Goal: Transaction & Acquisition: Purchase product/service

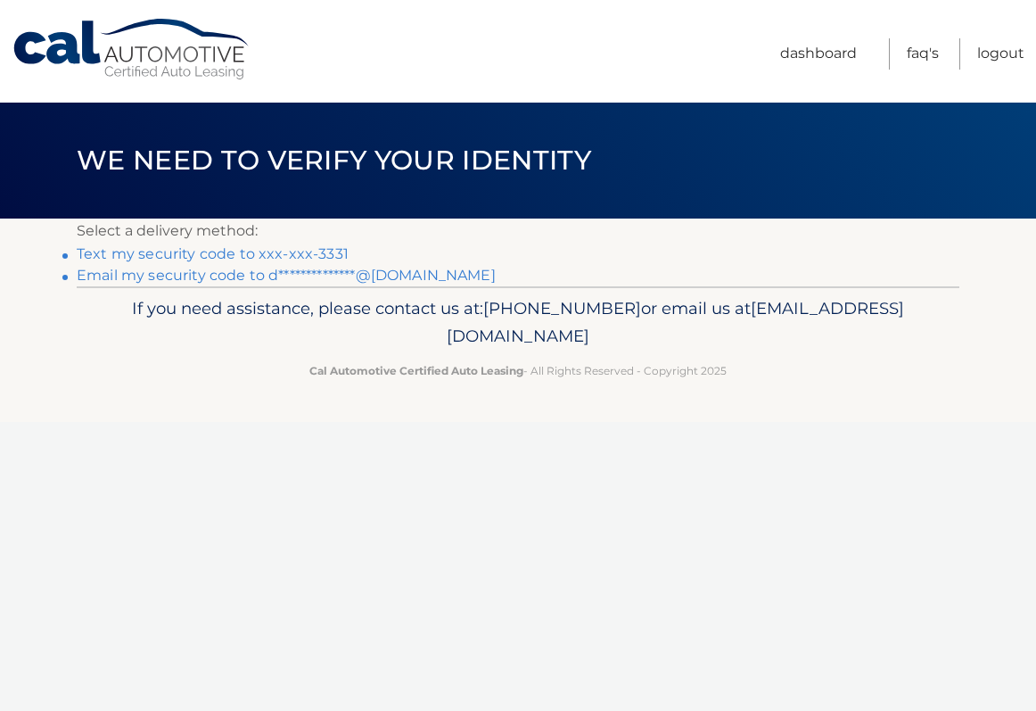
click at [244, 247] on link "Text my security code to xxx-xxx-3331" at bounding box center [213, 253] width 272 height 17
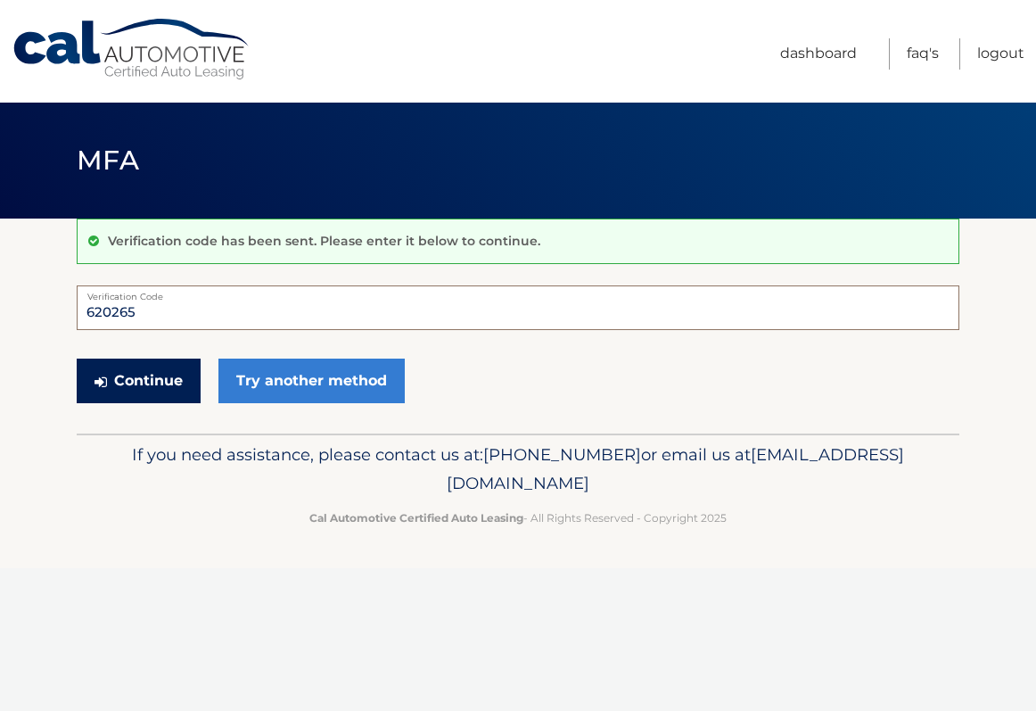
type input "620265"
click at [146, 385] on button "Continue" at bounding box center [139, 381] width 124 height 45
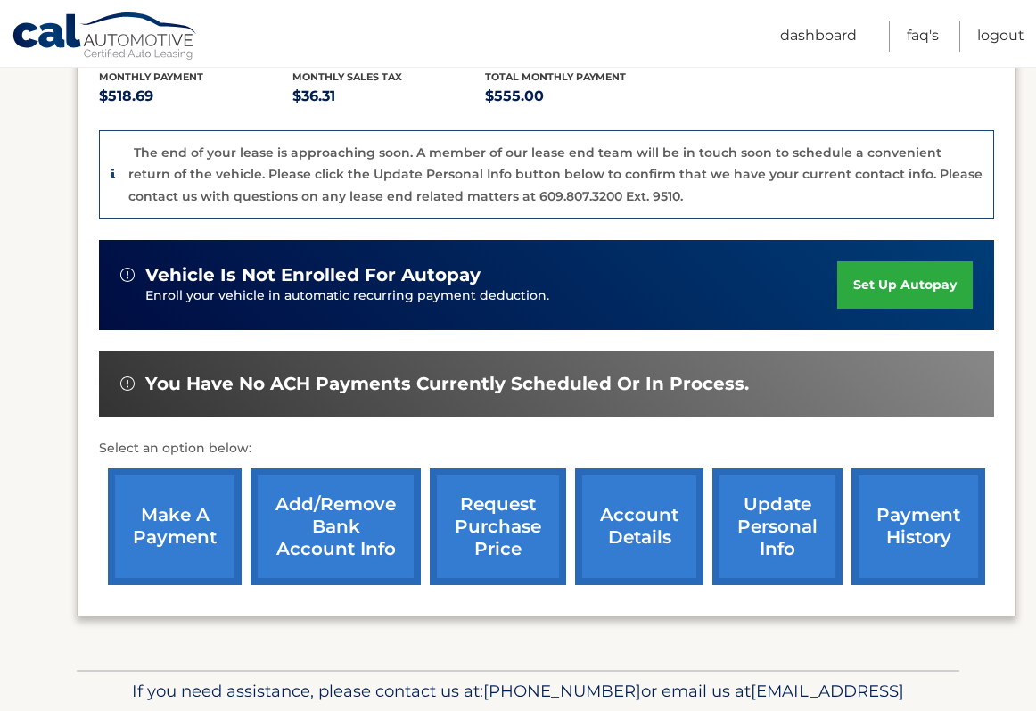
scroll to position [399, 0]
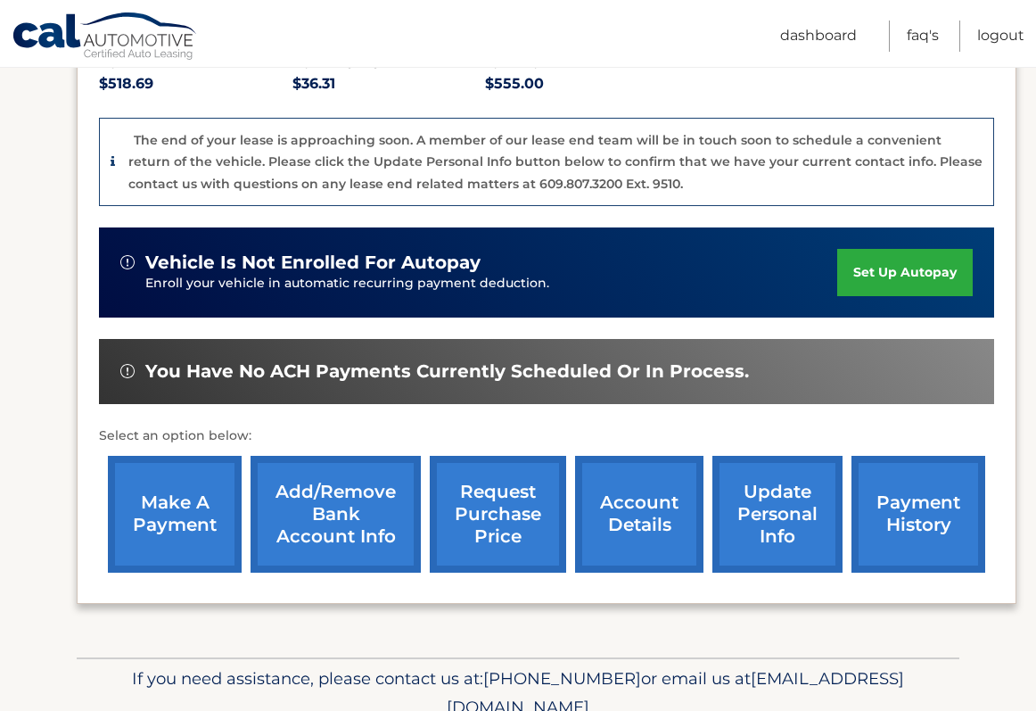
click at [185, 532] on link "make a payment" at bounding box center [175, 514] width 134 height 117
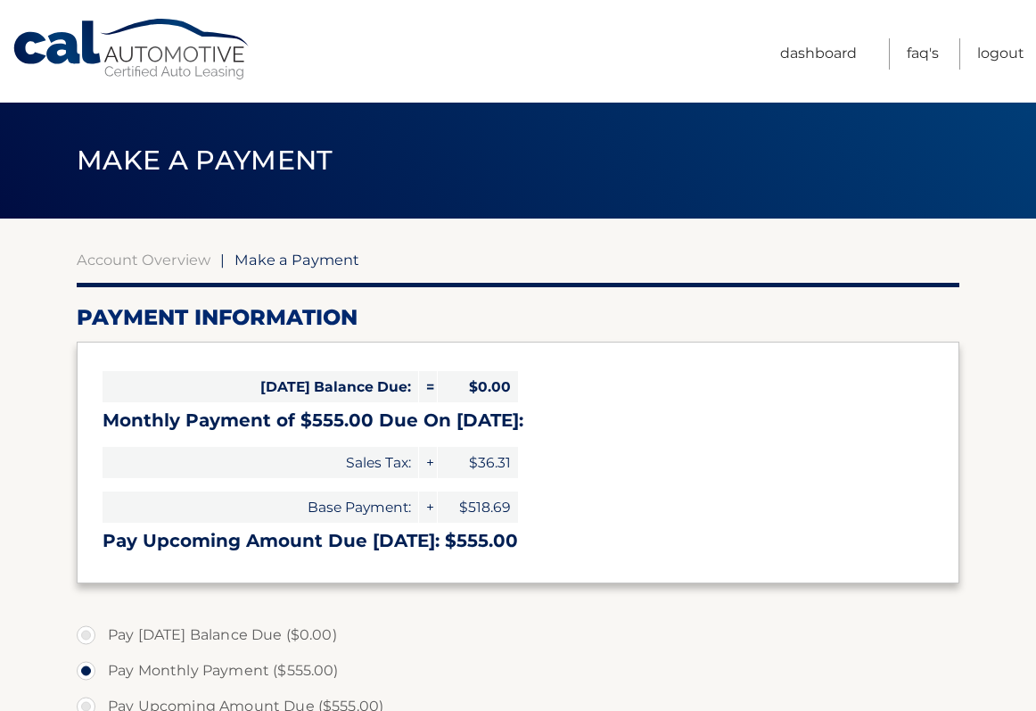
select select "ZjMxOGUyNTUtOTRjZS00N2VjLThiMjgtOWFkOTQ4ZDIzZTgy"
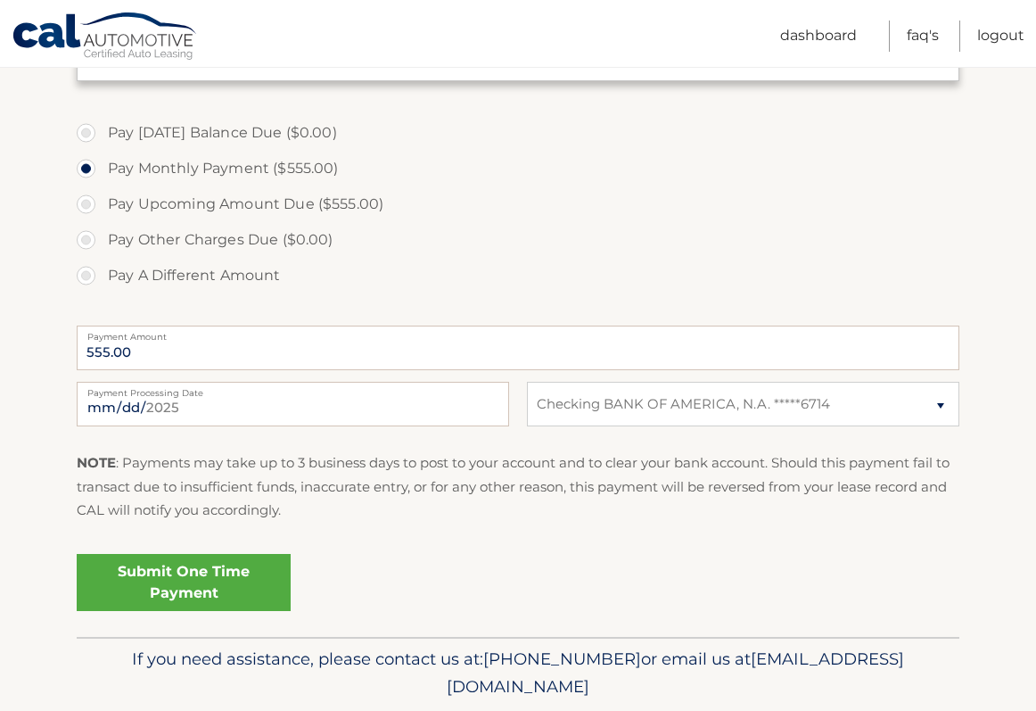
scroll to position [526, 0]
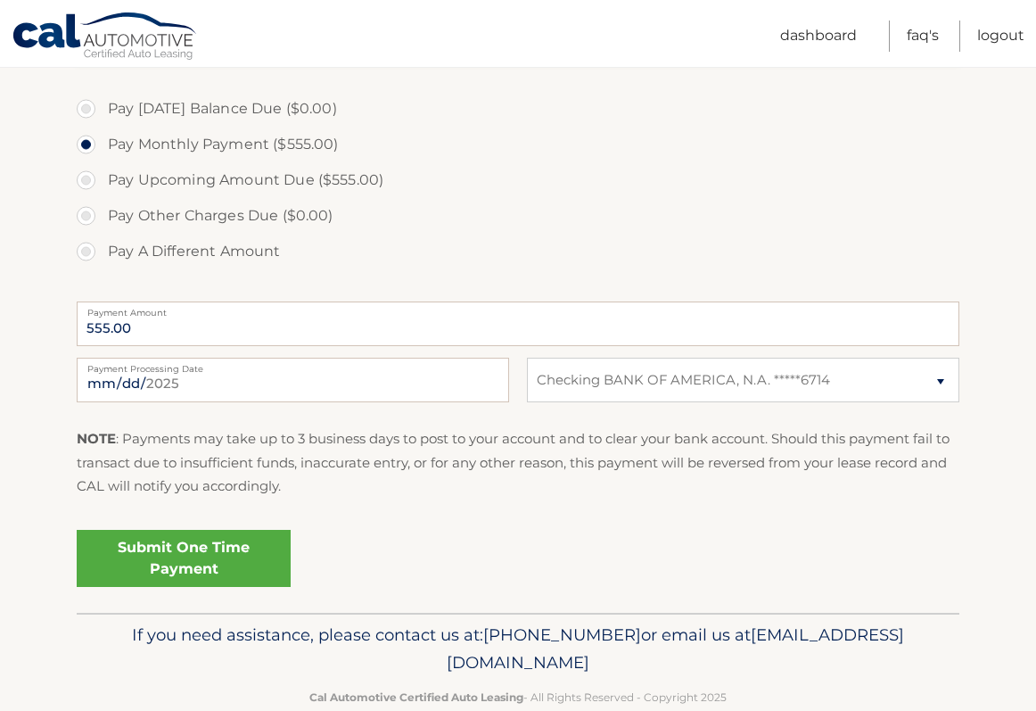
click at [192, 566] on link "Submit One Time Payment" at bounding box center [184, 558] width 214 height 57
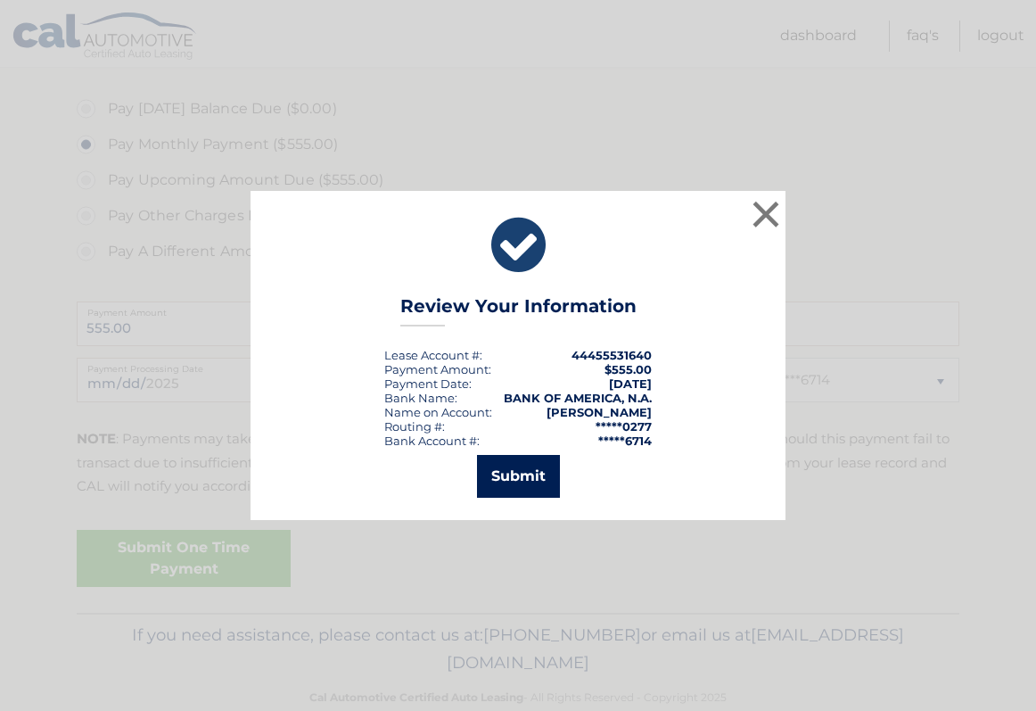
click at [515, 479] on button "Submit" at bounding box center [518, 476] width 83 height 43
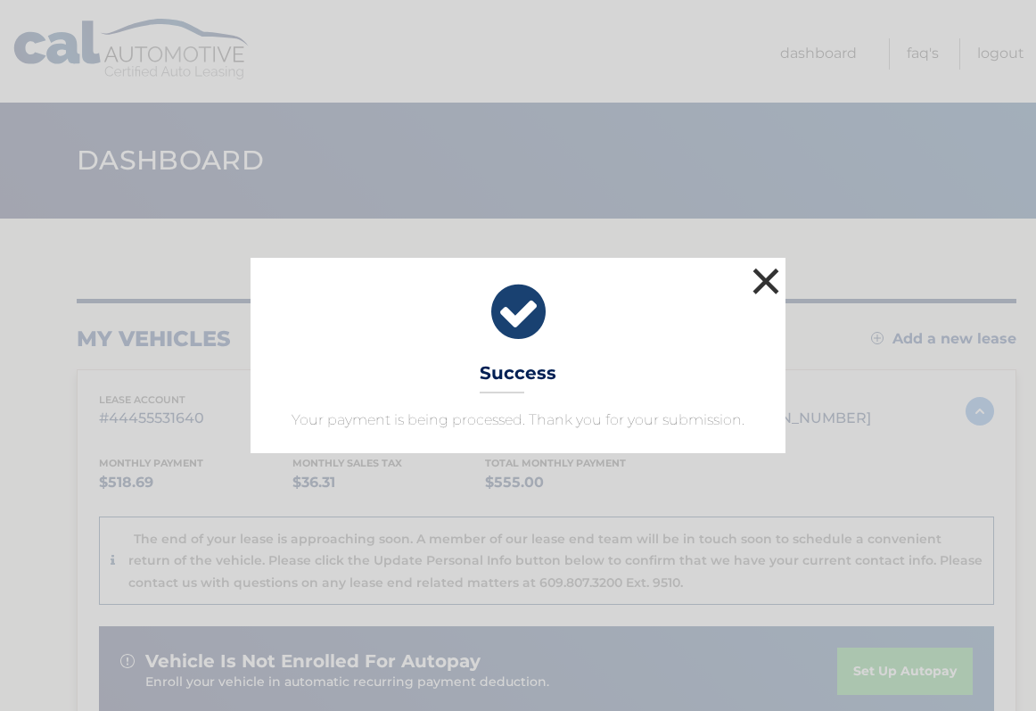
click at [764, 278] on button "×" at bounding box center [766, 281] width 36 height 36
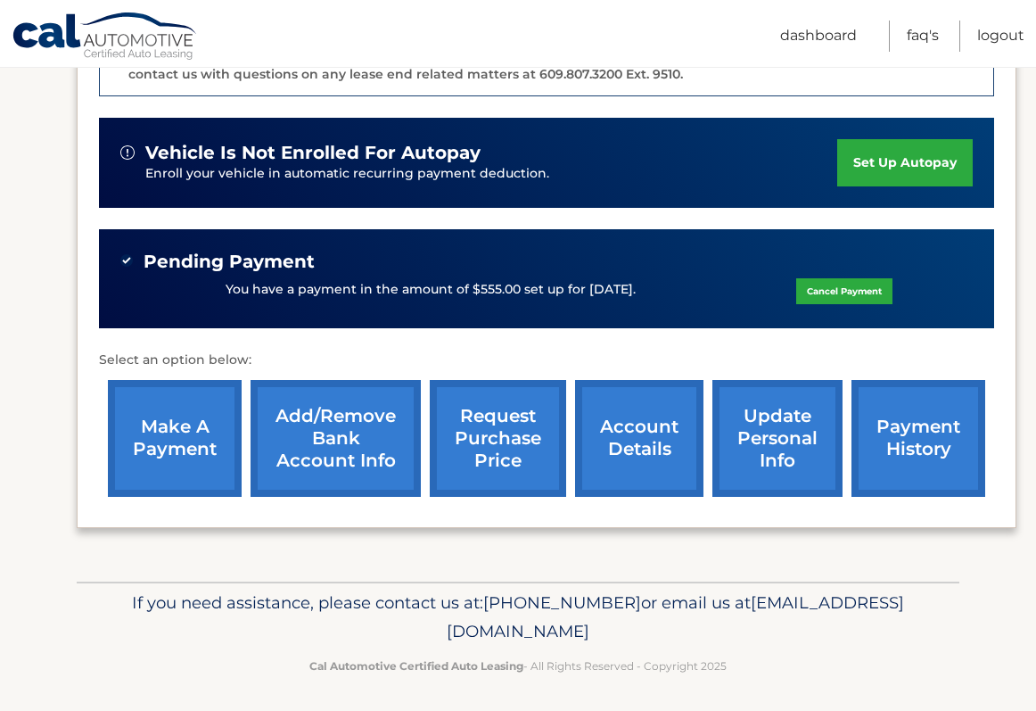
scroll to position [508, 0]
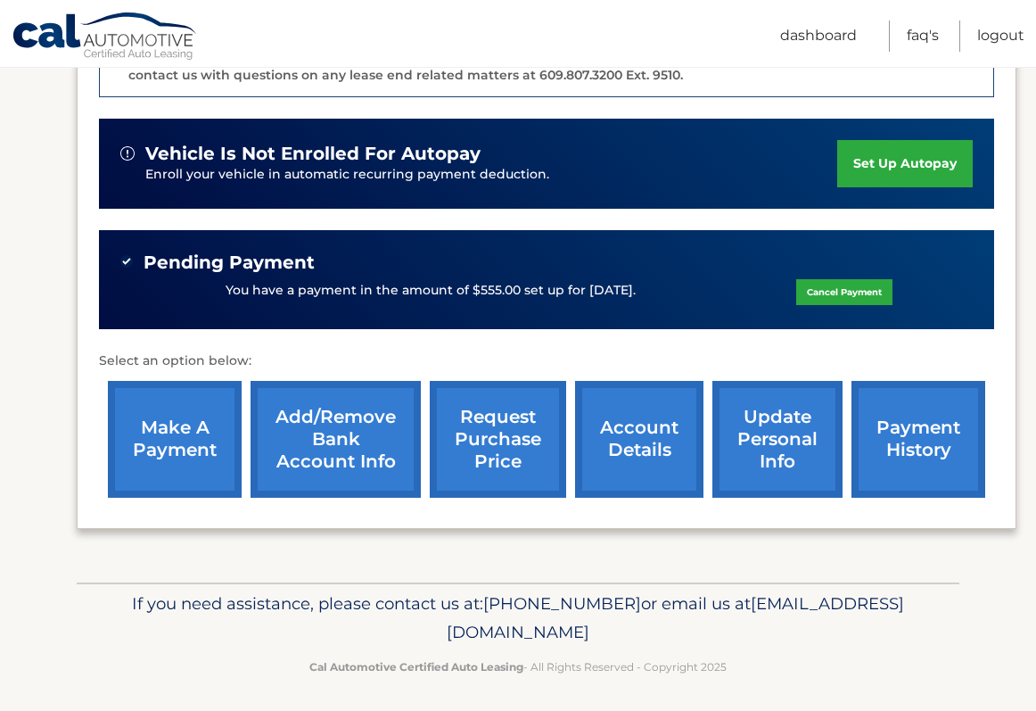
click at [898, 449] on link "payment history" at bounding box center [919, 439] width 134 height 117
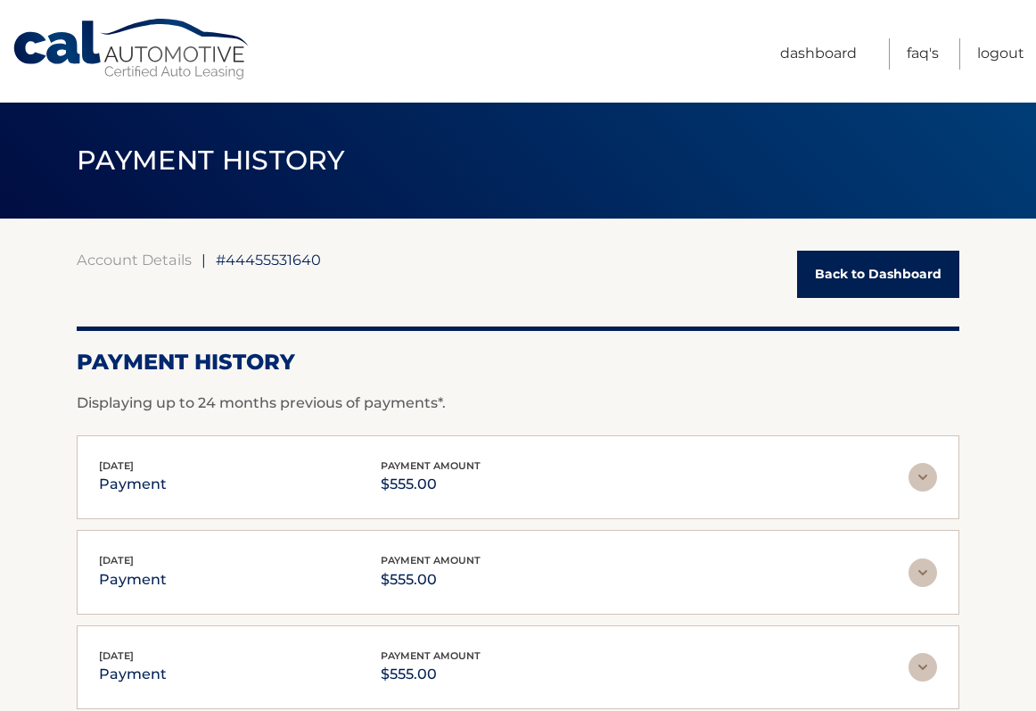
click at [327, 161] on span "PAYMENT HISTORY" at bounding box center [211, 160] width 268 height 33
click at [175, 61] on link "Cal Automotive" at bounding box center [132, 49] width 241 height 63
